Goal: Information Seeking & Learning: Learn about a topic

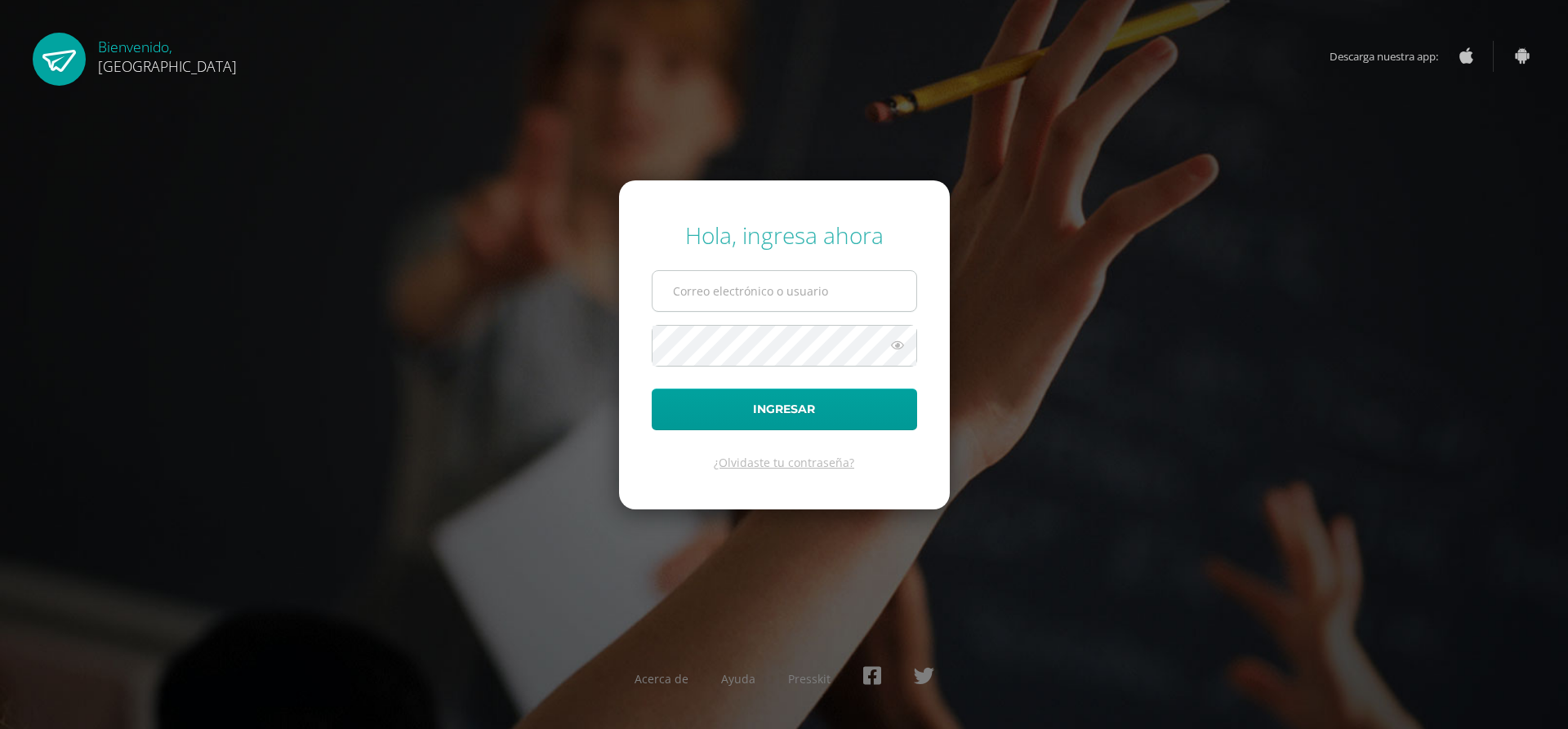
click at [776, 308] on input "text" at bounding box center [784, 291] width 263 height 40
type input "[EMAIL_ADDRESS][DOMAIN_NAME]"
click at [651, 389] on button "Ingresar" at bounding box center [784, 409] width 265 height 41
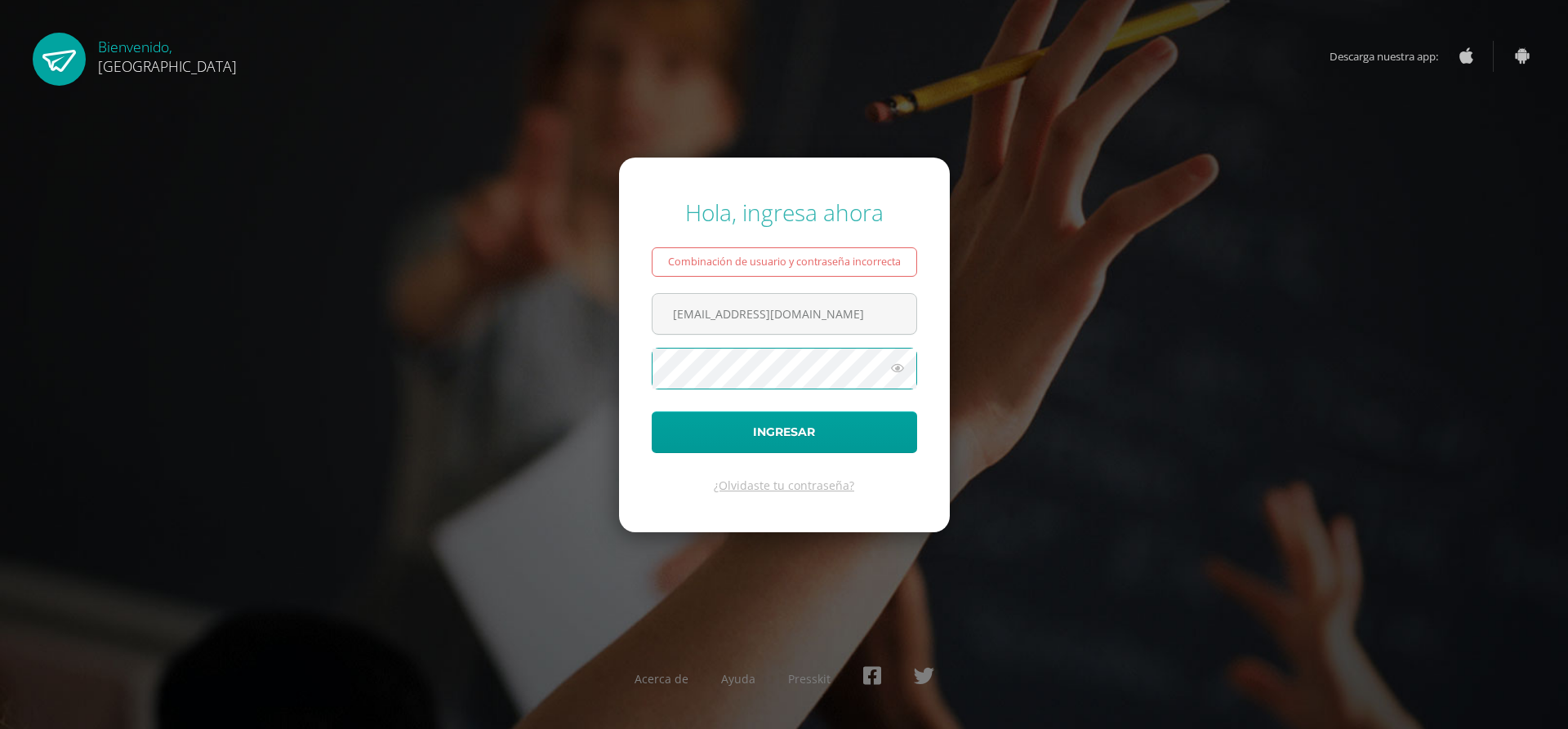
click at [651, 412] on button "Ingresar" at bounding box center [784, 432] width 265 height 41
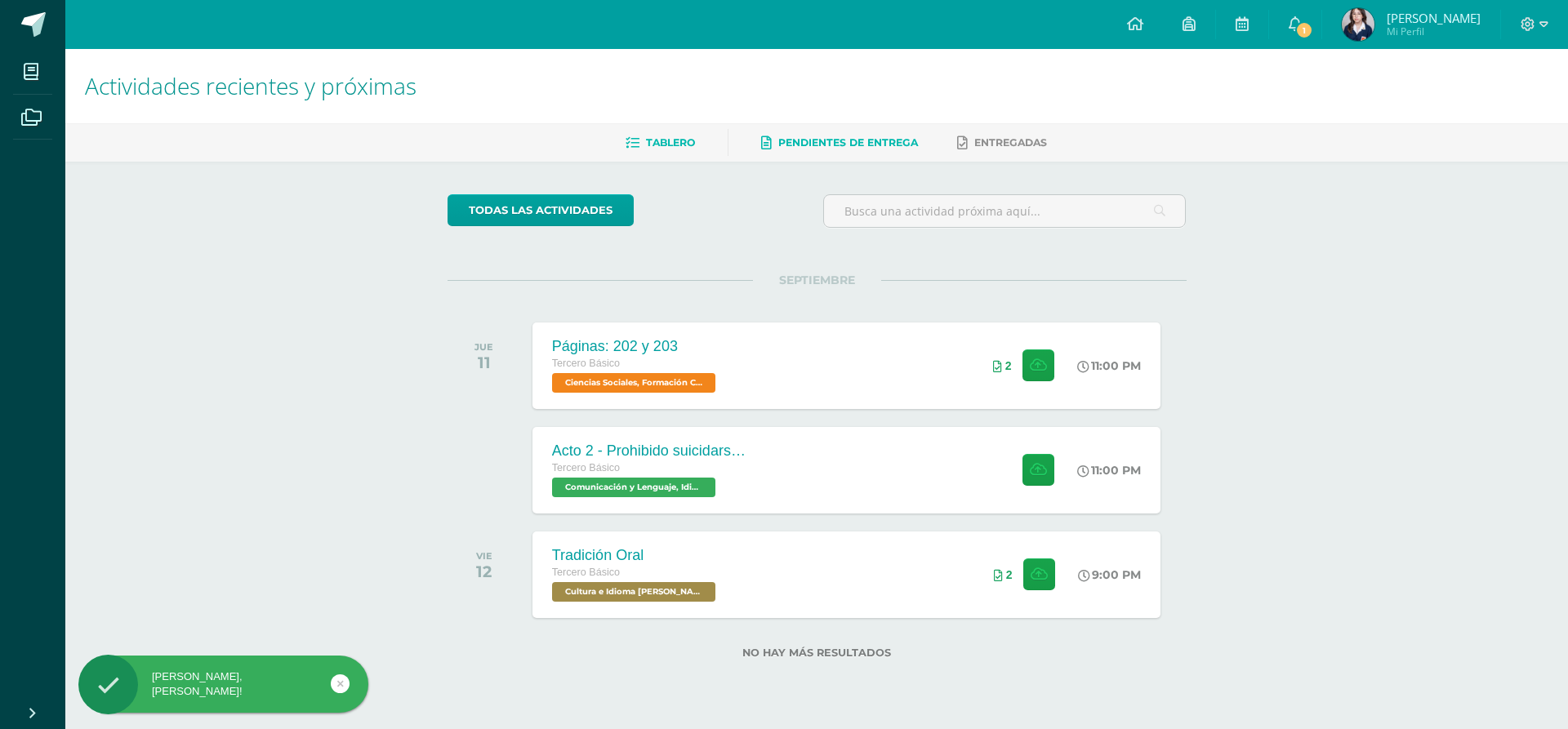
click at [828, 140] on span "Pendientes de entrega" at bounding box center [848, 142] width 139 height 12
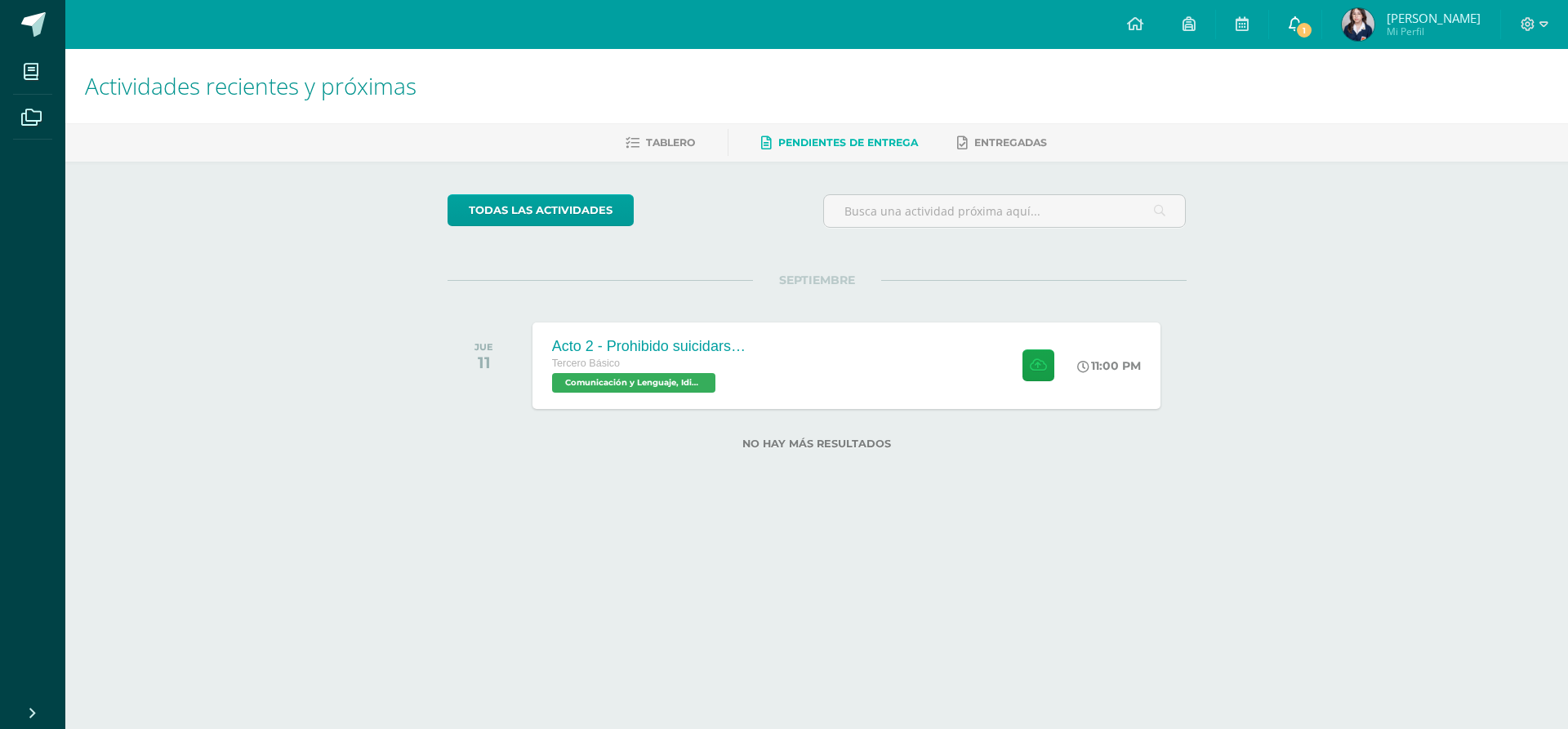
click at [1307, 42] on link "1" at bounding box center [1295, 24] width 52 height 49
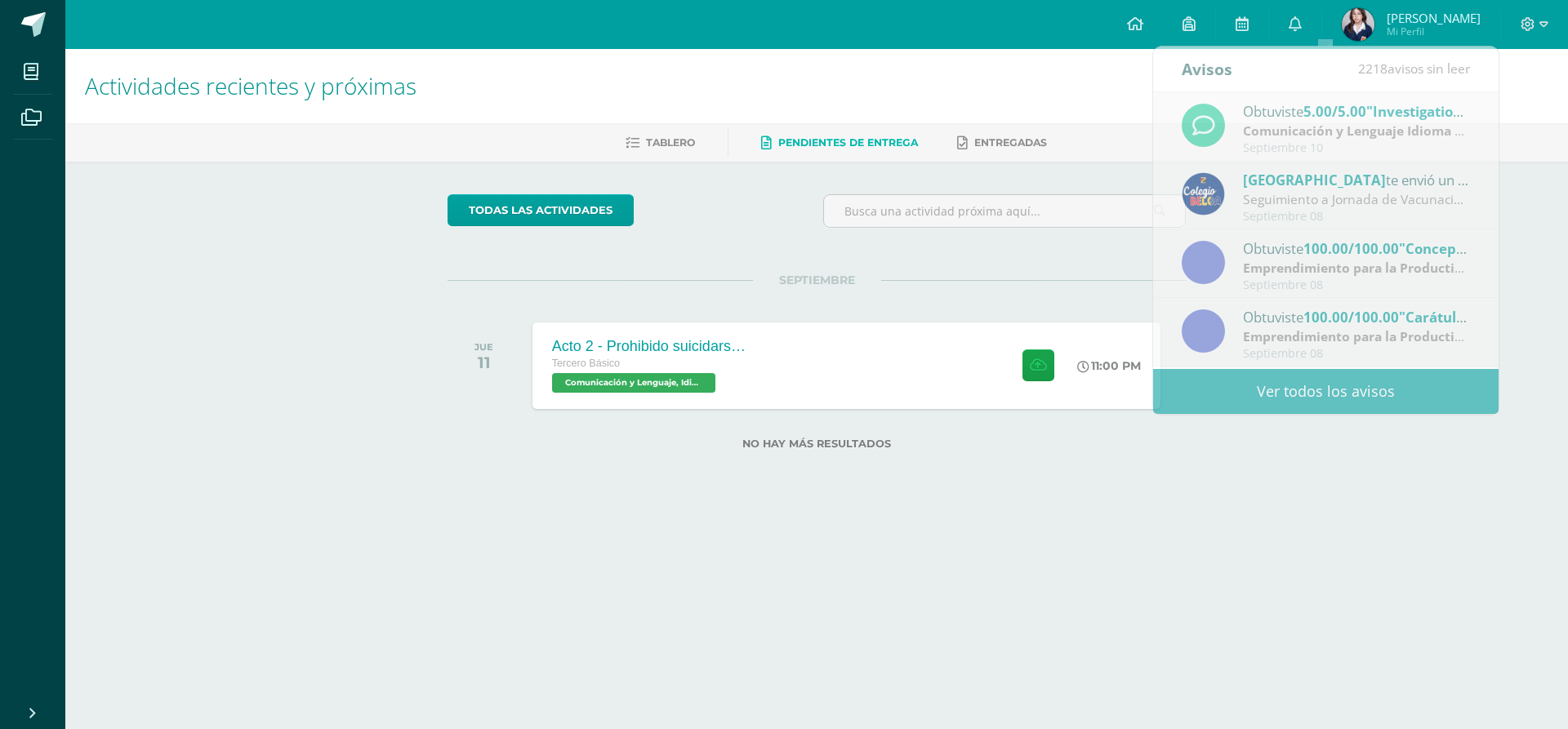
click at [150, 253] on div "Actividades recientes y próximas Tablero Pendientes de entrega Entregadas todas…" at bounding box center [817, 275] width 1503 height 453
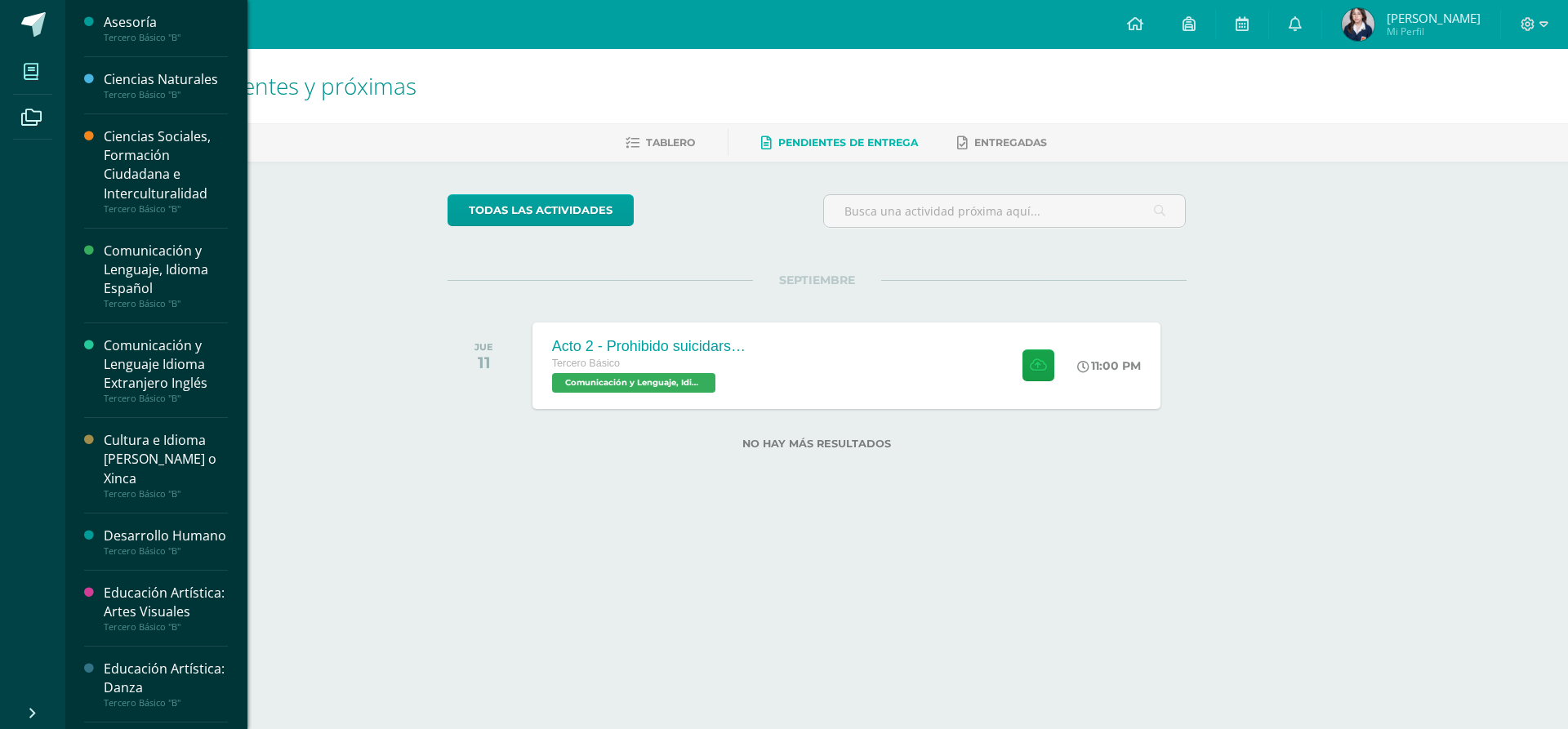
click at [39, 72] on span at bounding box center [31, 72] width 37 height 37
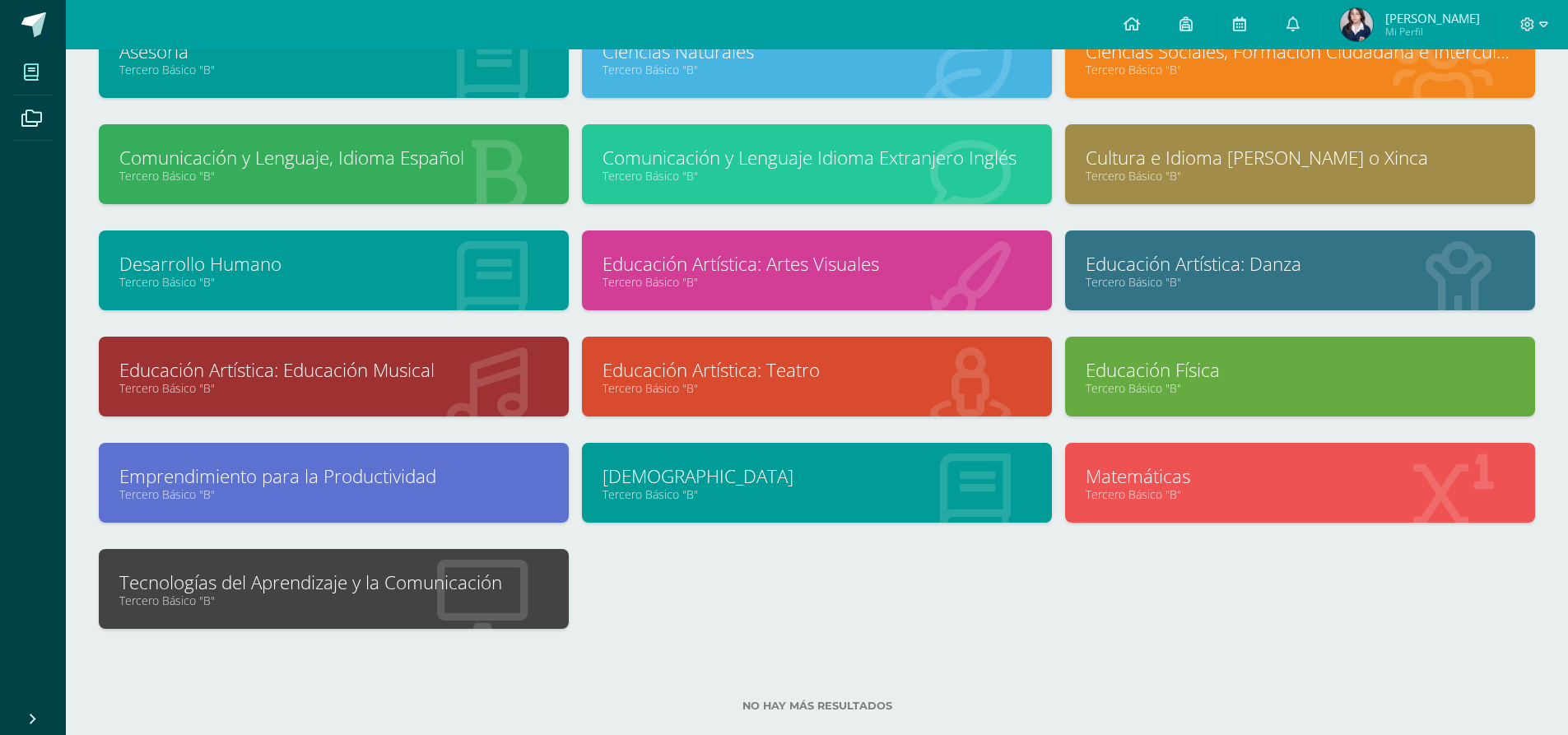
scroll to position [168, 0]
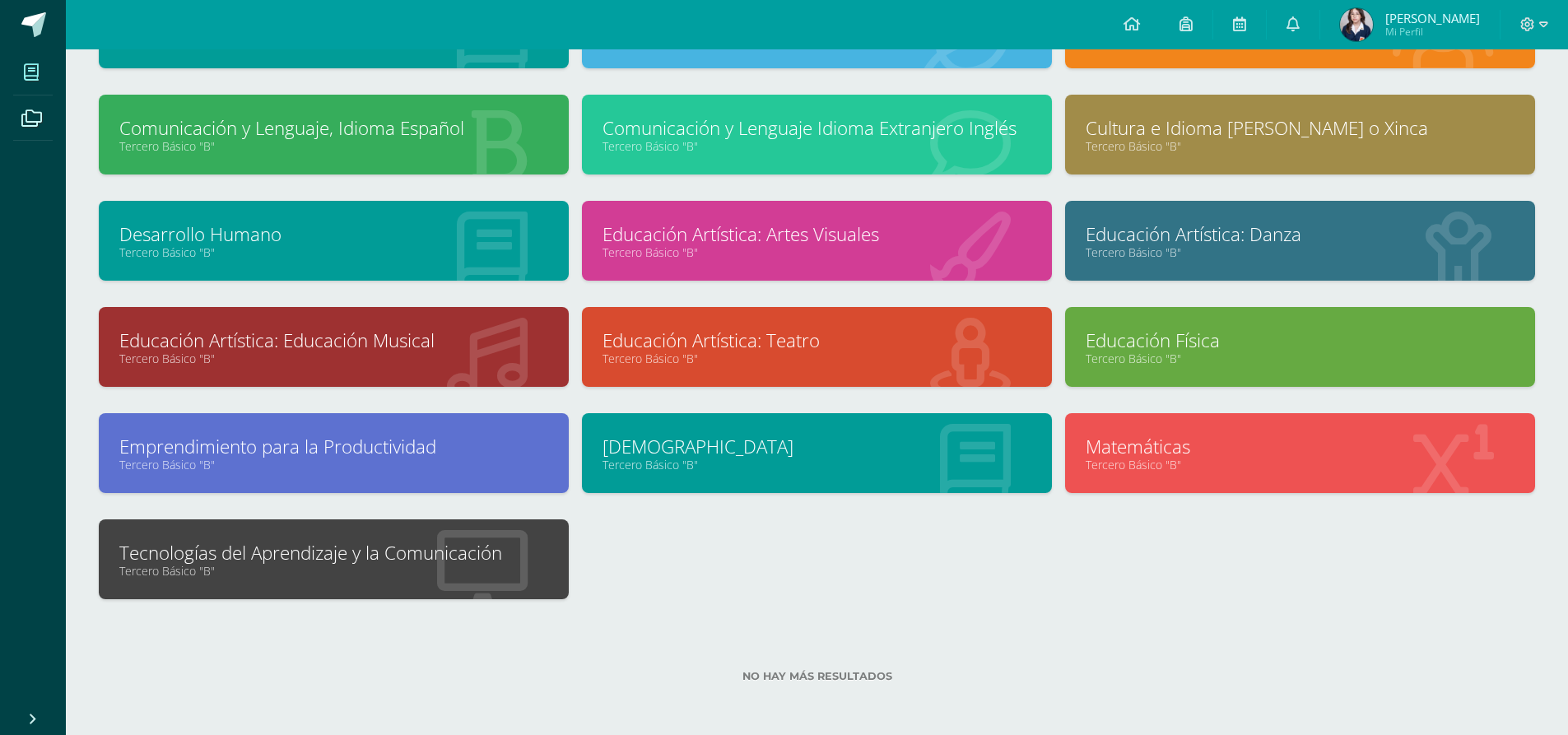
click at [414, 592] on div at bounding box center [482, 559] width 173 height 110
click at [430, 557] on link "Tecnologías del Aprendizaje y la Comunicación" at bounding box center [334, 553] width 429 height 26
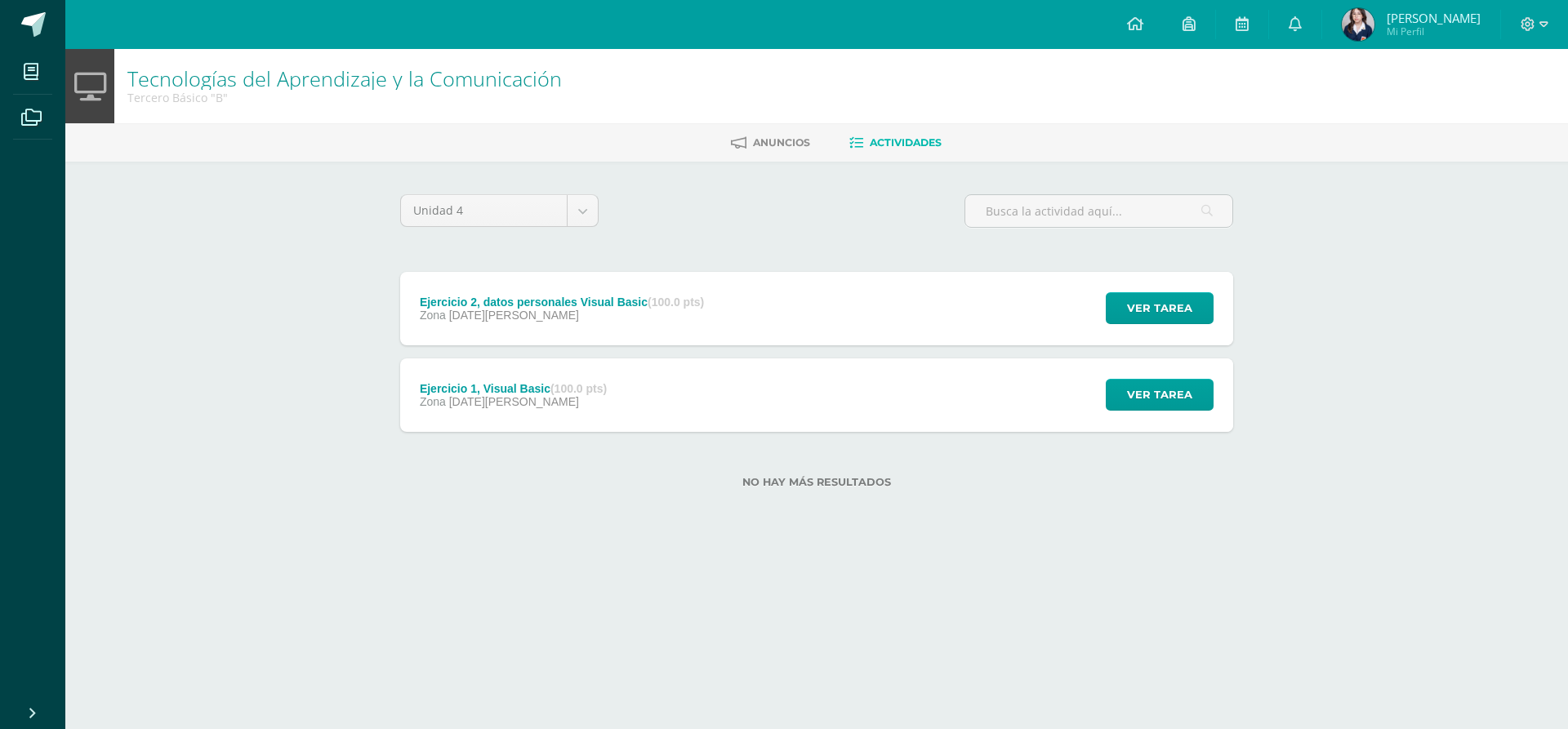
click at [631, 317] on div "Zona [DATE][PERSON_NAME]" at bounding box center [562, 315] width 284 height 13
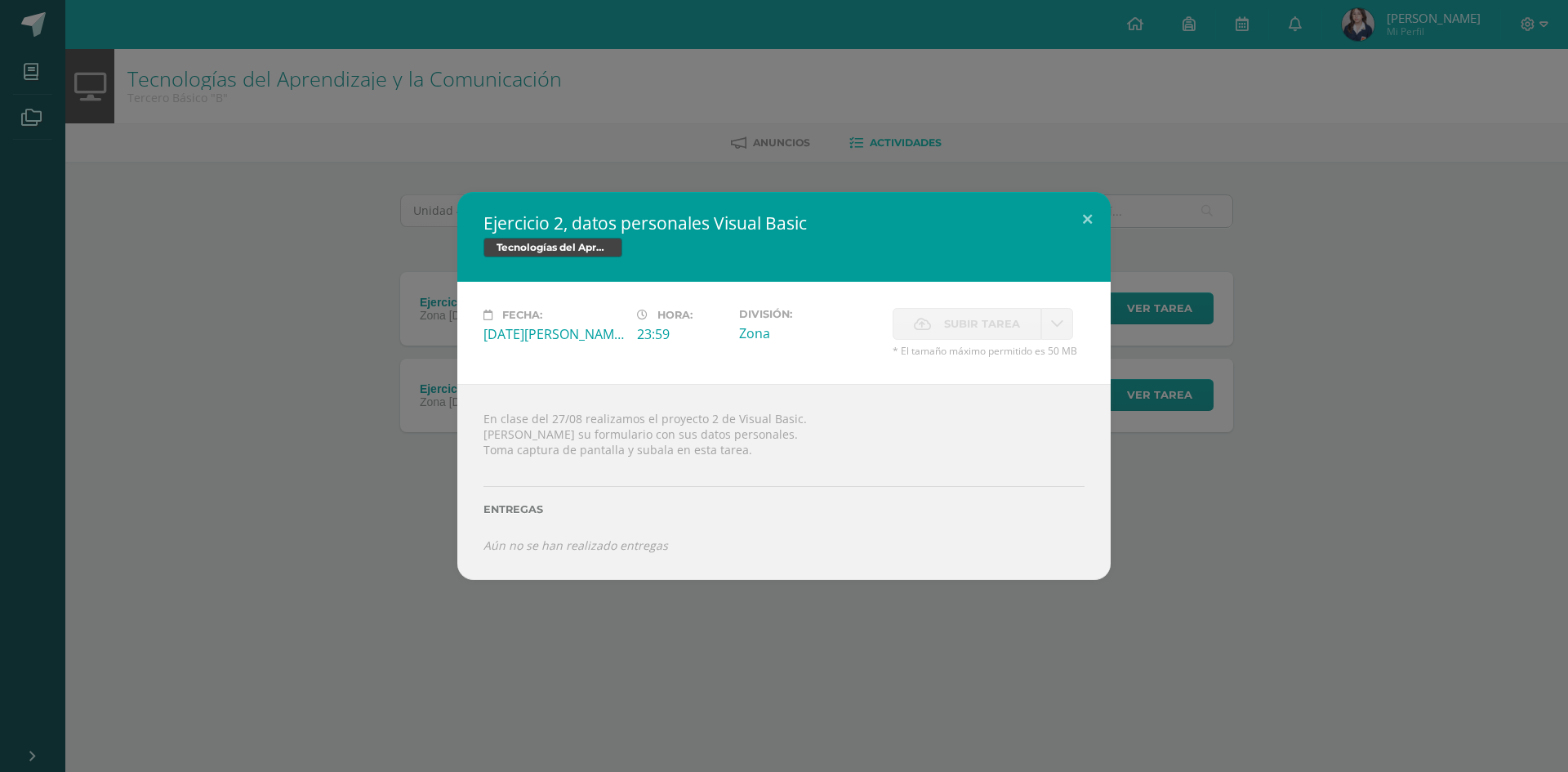
click at [1423, 420] on div "Ejercicio 2, datos personales Visual Basic Tecnologías del Aprendizaje y la Com…" at bounding box center [784, 386] width 1555 height 388
